Goal: Information Seeking & Learning: Compare options

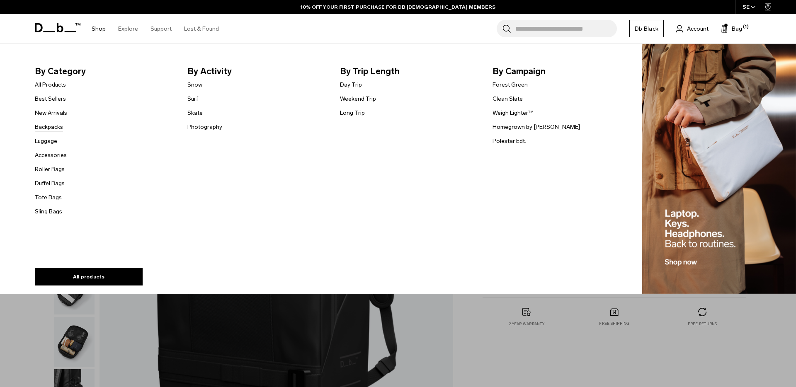
click at [59, 124] on link "Backpacks" at bounding box center [49, 127] width 28 height 9
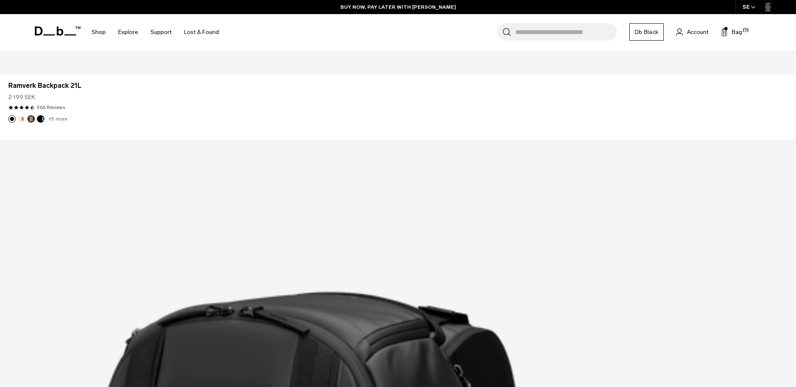
scroll to position [2973, 0]
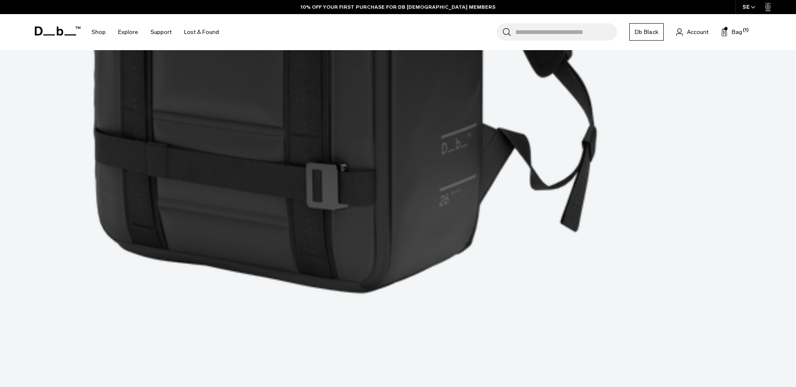
scroll to position [3640, 0]
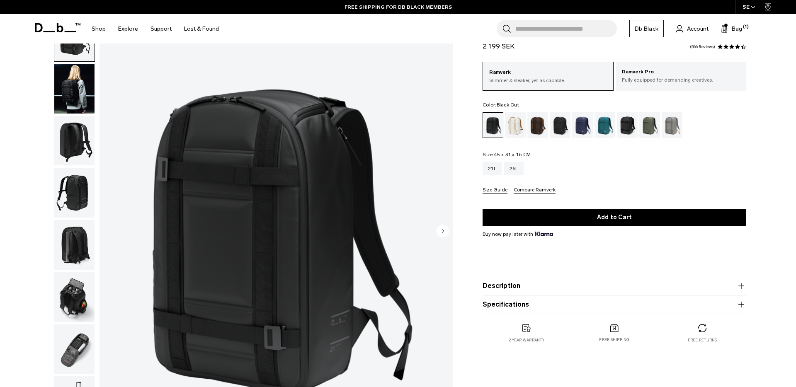
scroll to position [55, 0]
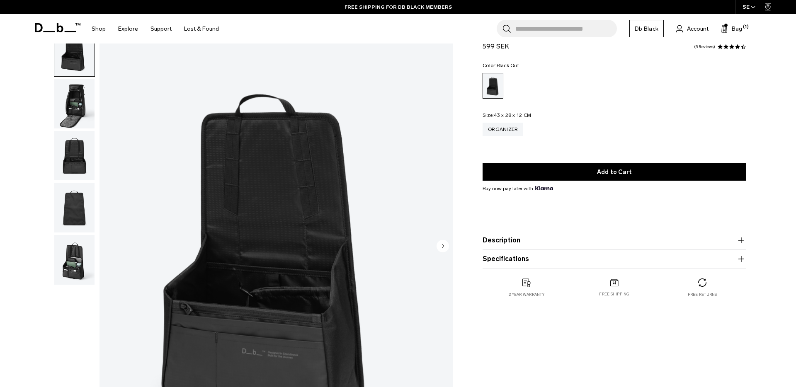
scroll to position [44, 0]
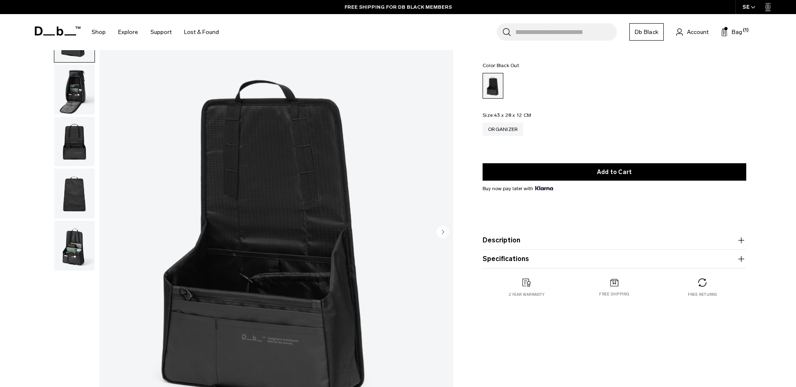
click at [75, 87] on img "button" at bounding box center [74, 90] width 40 height 50
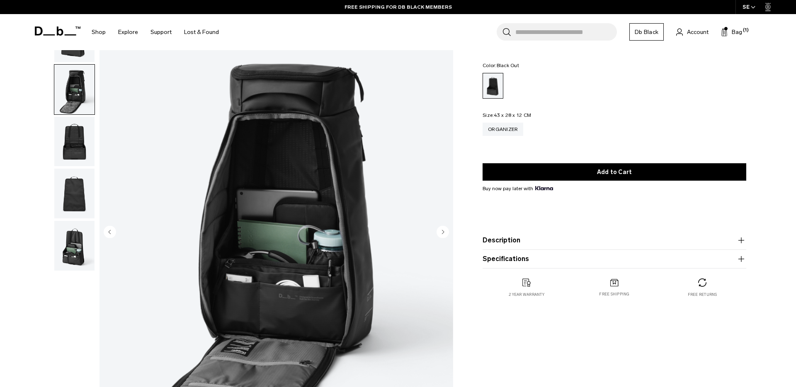
click at [65, 144] on img "button" at bounding box center [74, 142] width 40 height 50
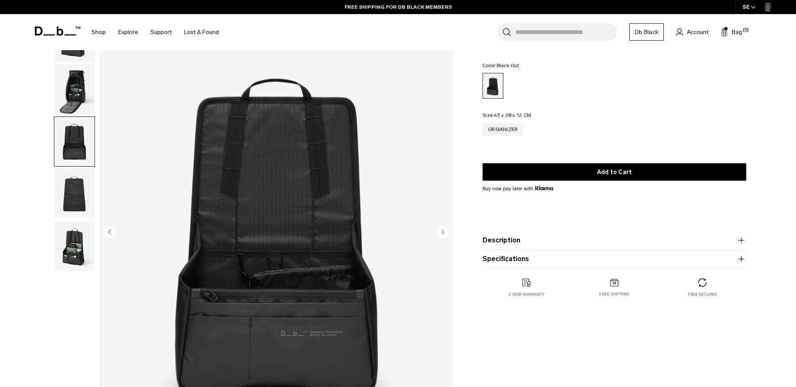
click at [67, 187] on img "button" at bounding box center [74, 194] width 40 height 50
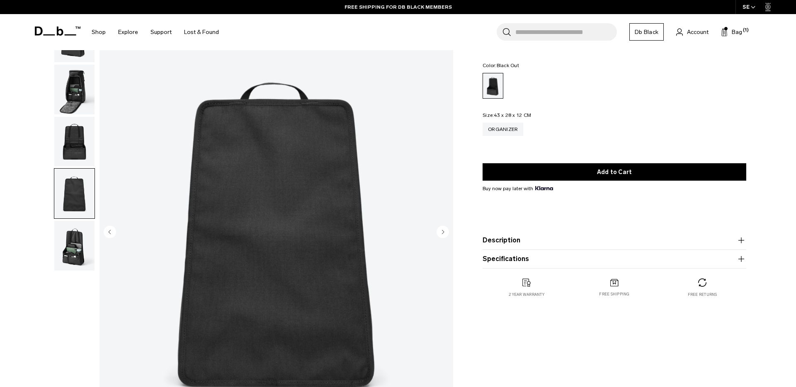
click at [63, 230] on img "button" at bounding box center [74, 246] width 40 height 50
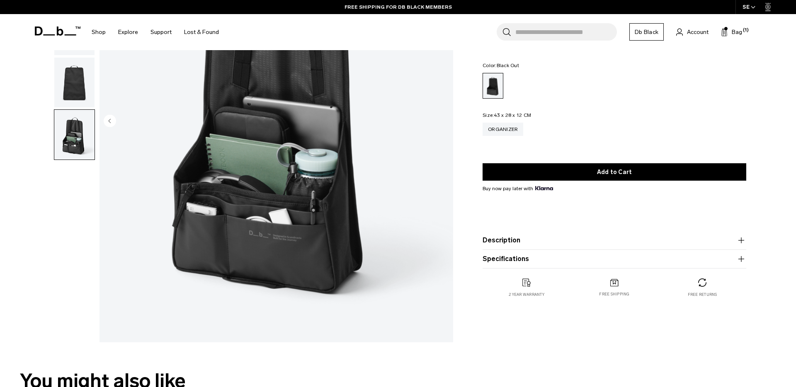
scroll to position [159, 0]
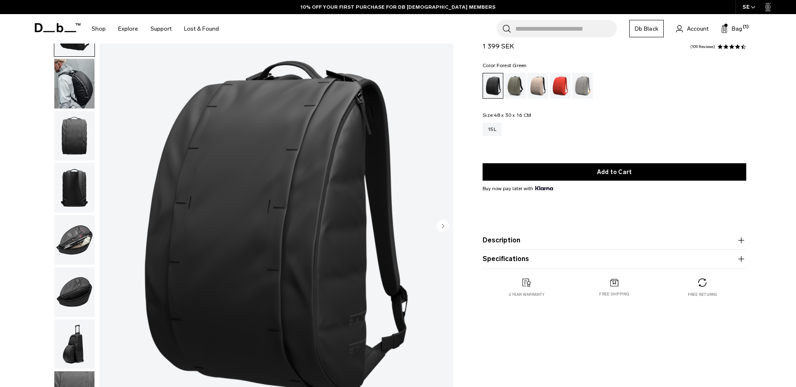
scroll to position [65, 0]
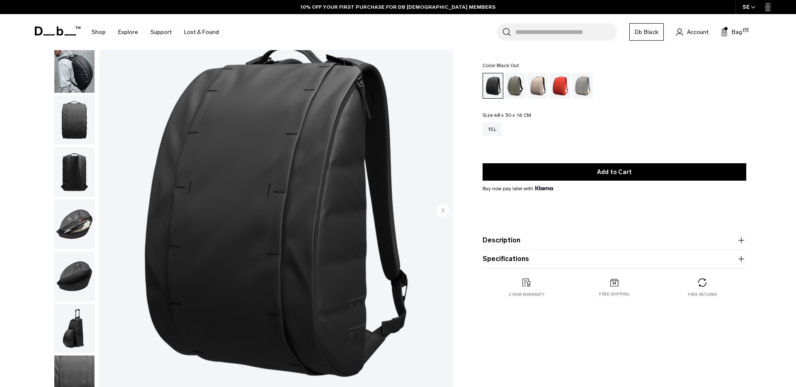
click at [75, 67] on img "button" at bounding box center [74, 68] width 40 height 50
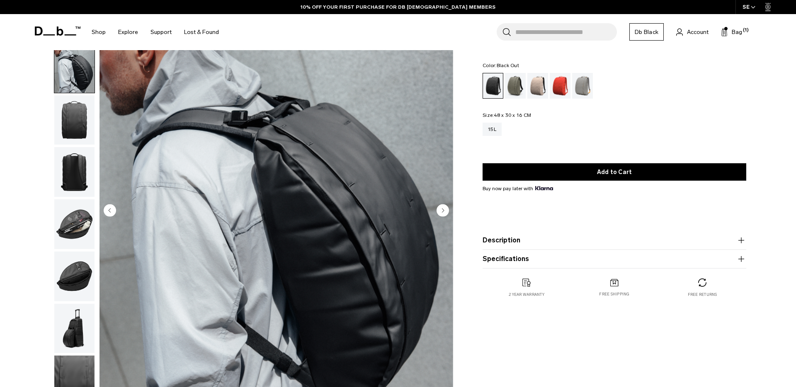
click at [75, 125] on img "button" at bounding box center [74, 120] width 40 height 50
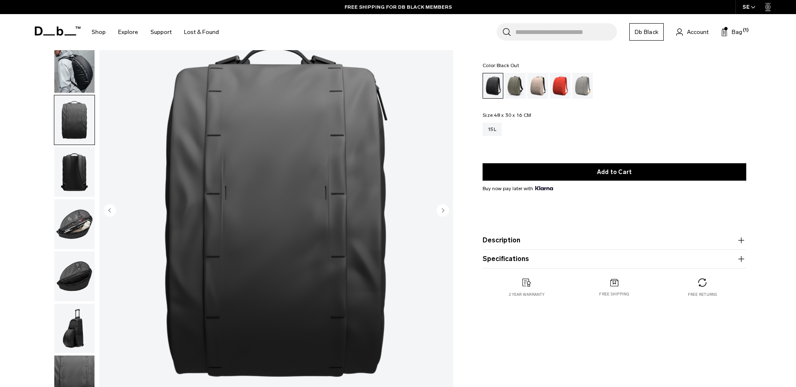
click at [82, 193] on img "button" at bounding box center [74, 172] width 40 height 50
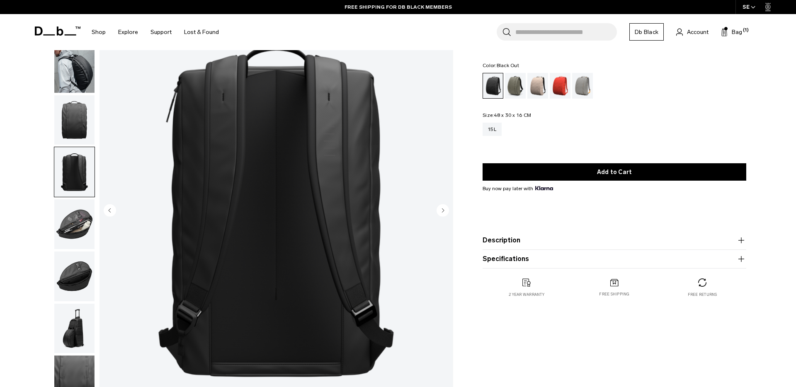
click at [75, 247] on img "button" at bounding box center [74, 224] width 40 height 50
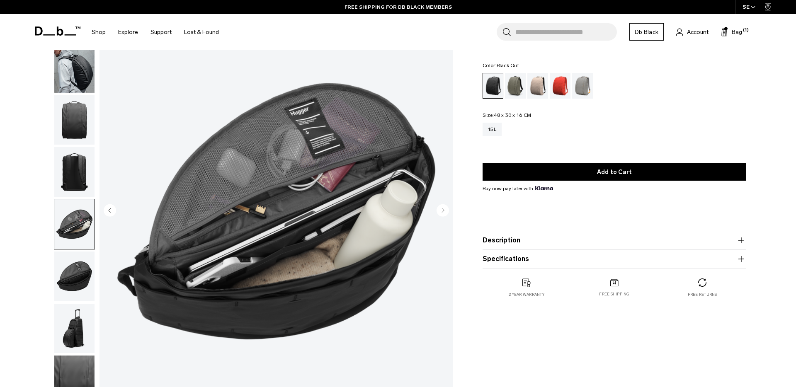
click at [74, 271] on img "button" at bounding box center [74, 277] width 40 height 50
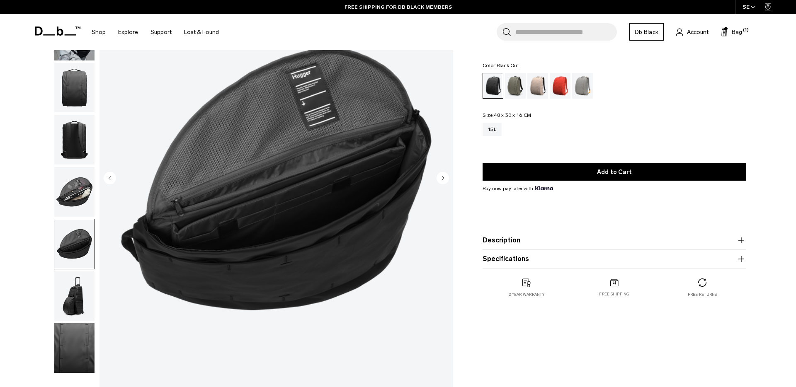
scroll to position [99, 0]
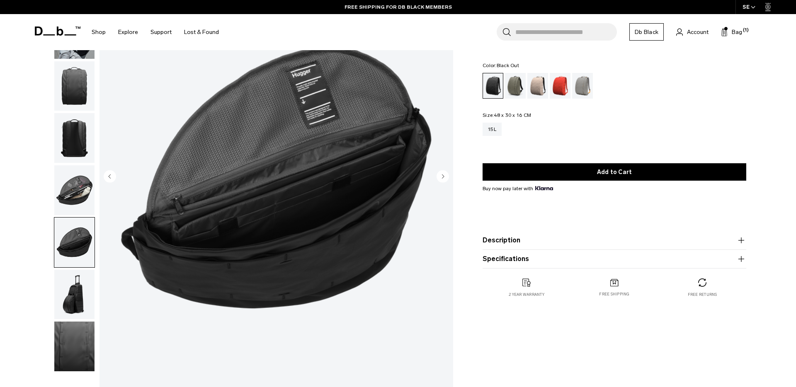
click at [74, 299] on img "button" at bounding box center [74, 295] width 40 height 50
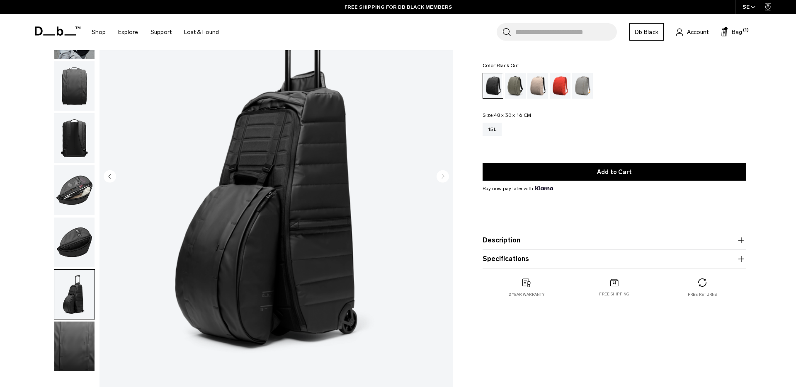
click at [74, 349] on img "button" at bounding box center [74, 347] width 40 height 50
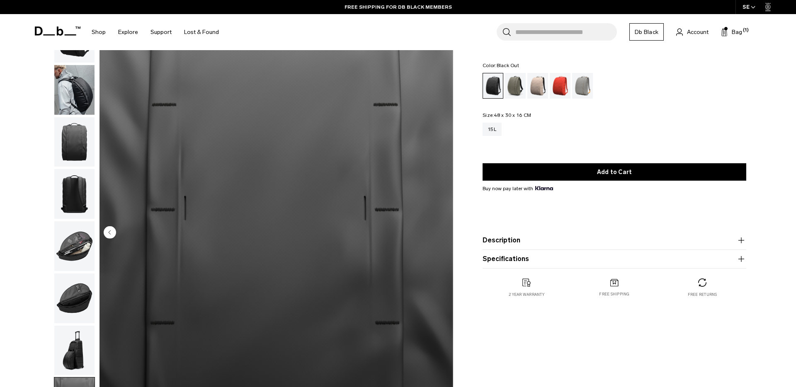
scroll to position [0, 0]
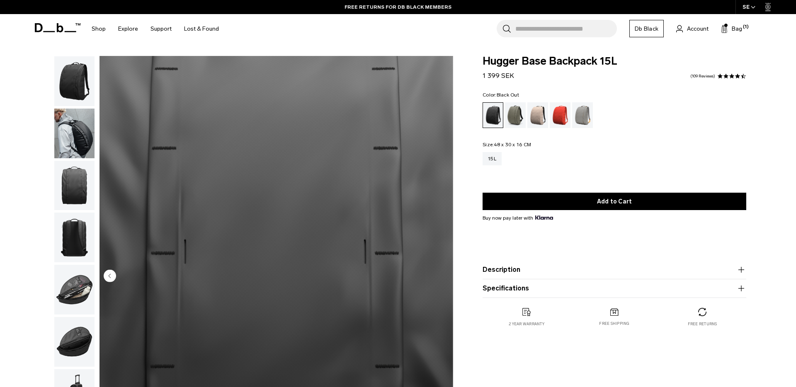
click at [72, 73] on img "button" at bounding box center [74, 81] width 40 height 50
